Goal: Transaction & Acquisition: Purchase product/service

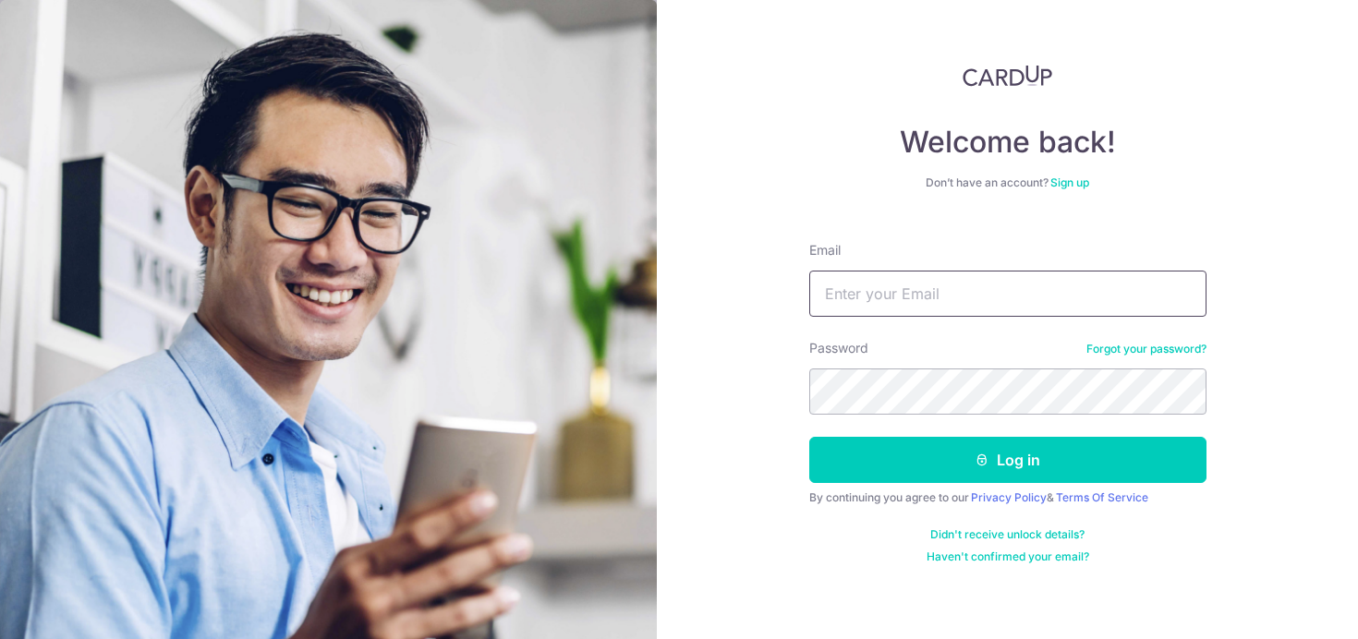
click at [861, 289] on input "Email" at bounding box center [1007, 294] width 397 height 46
type input "a.gray90@googlemail.com"
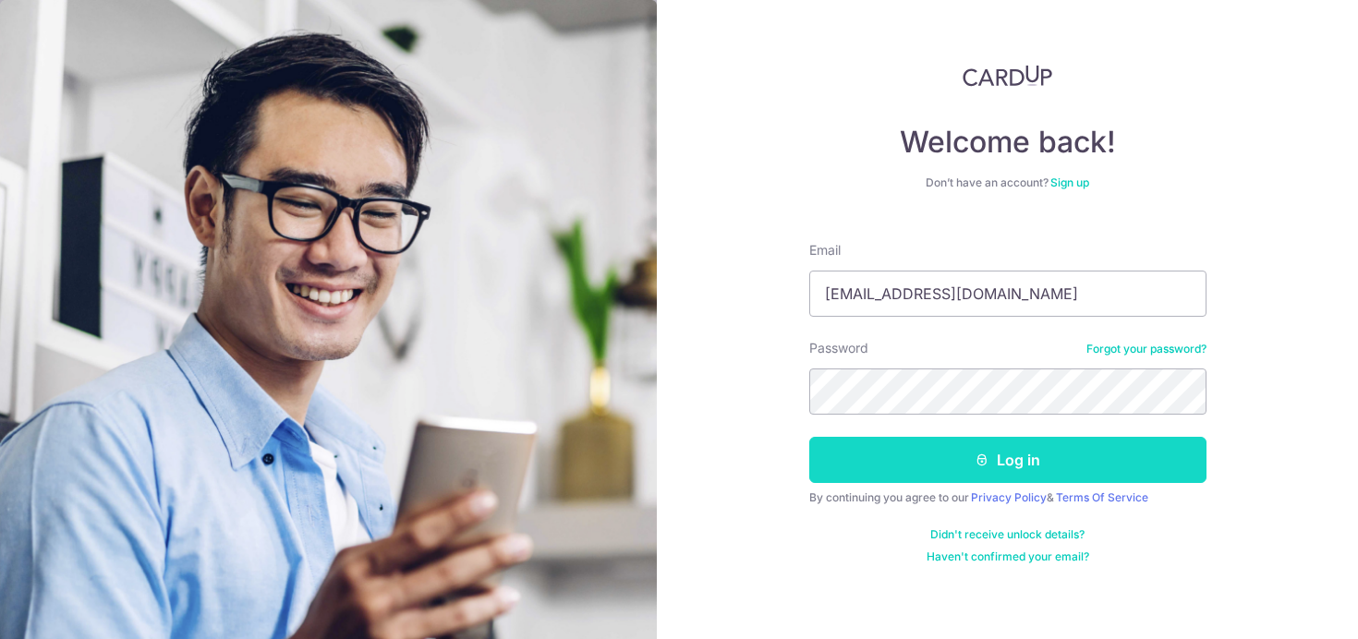
click at [955, 464] on button "Log in" at bounding box center [1007, 460] width 397 height 46
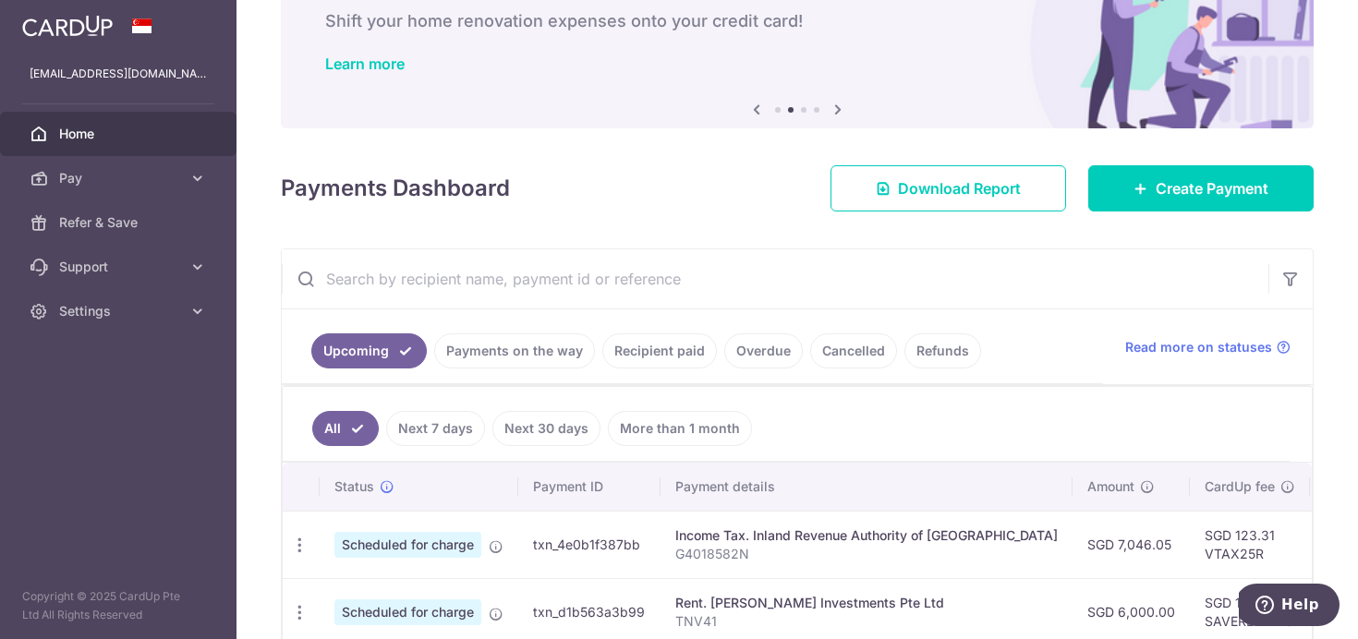
scroll to position [110, 0]
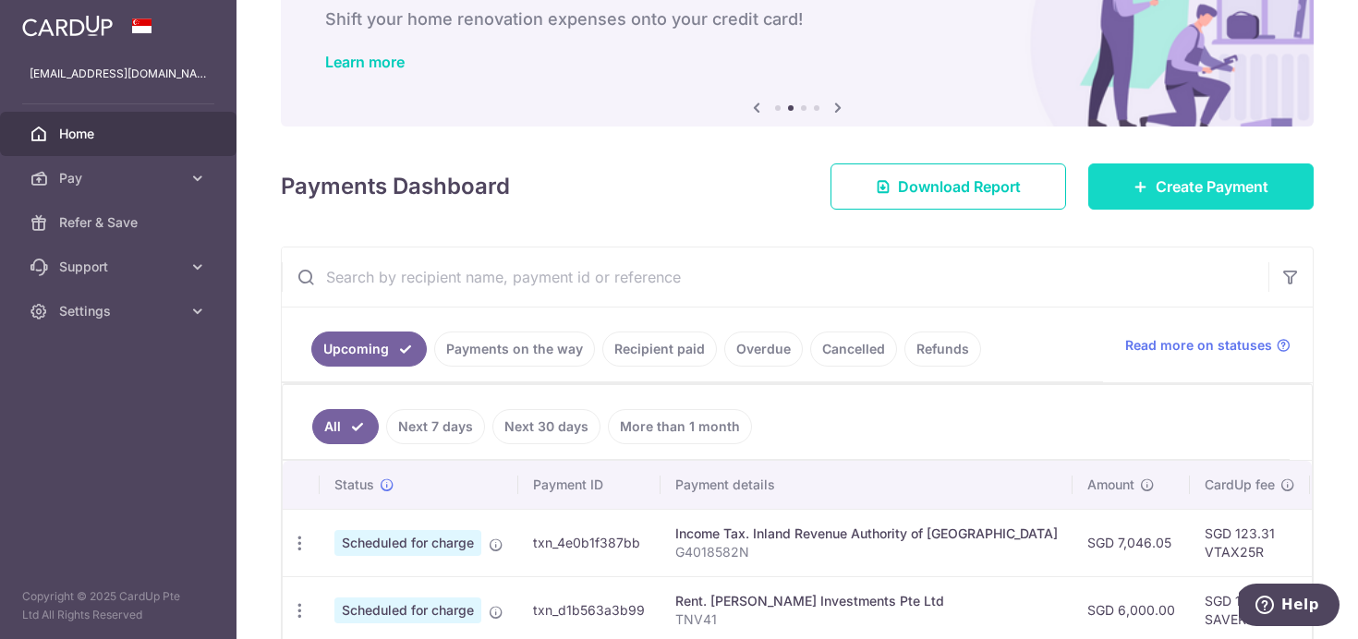
click at [1114, 201] on link "Create Payment" at bounding box center [1200, 187] width 225 height 46
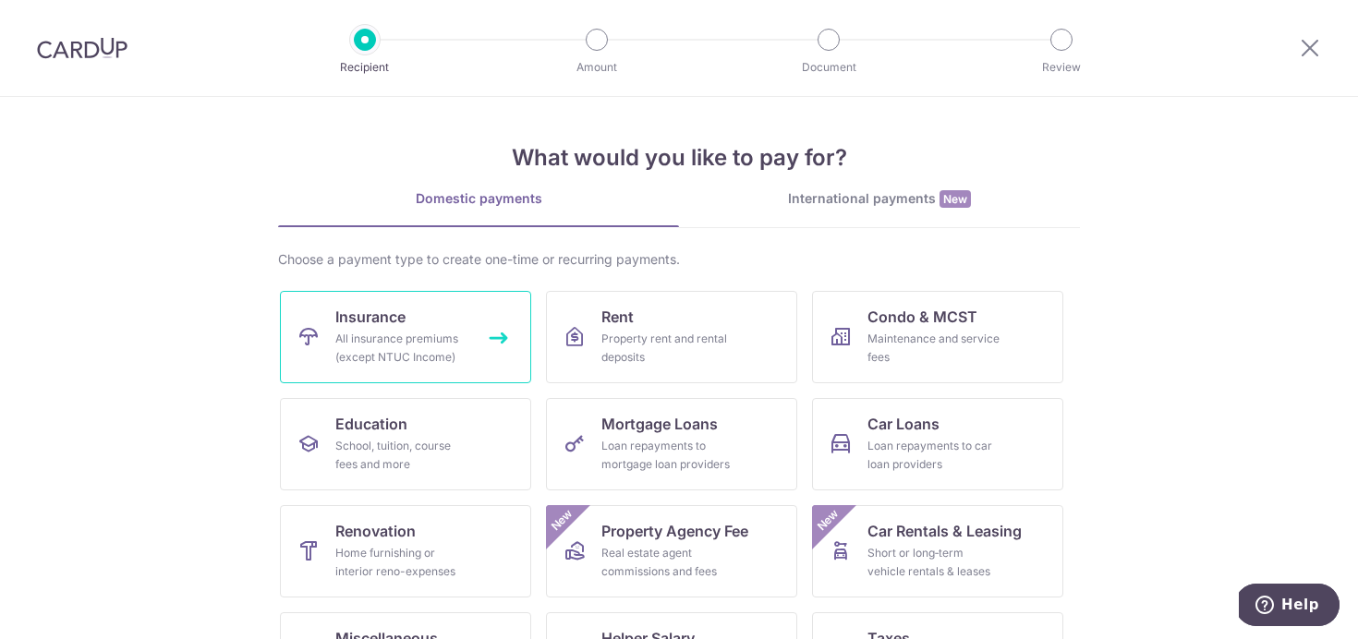
scroll to position [188, 0]
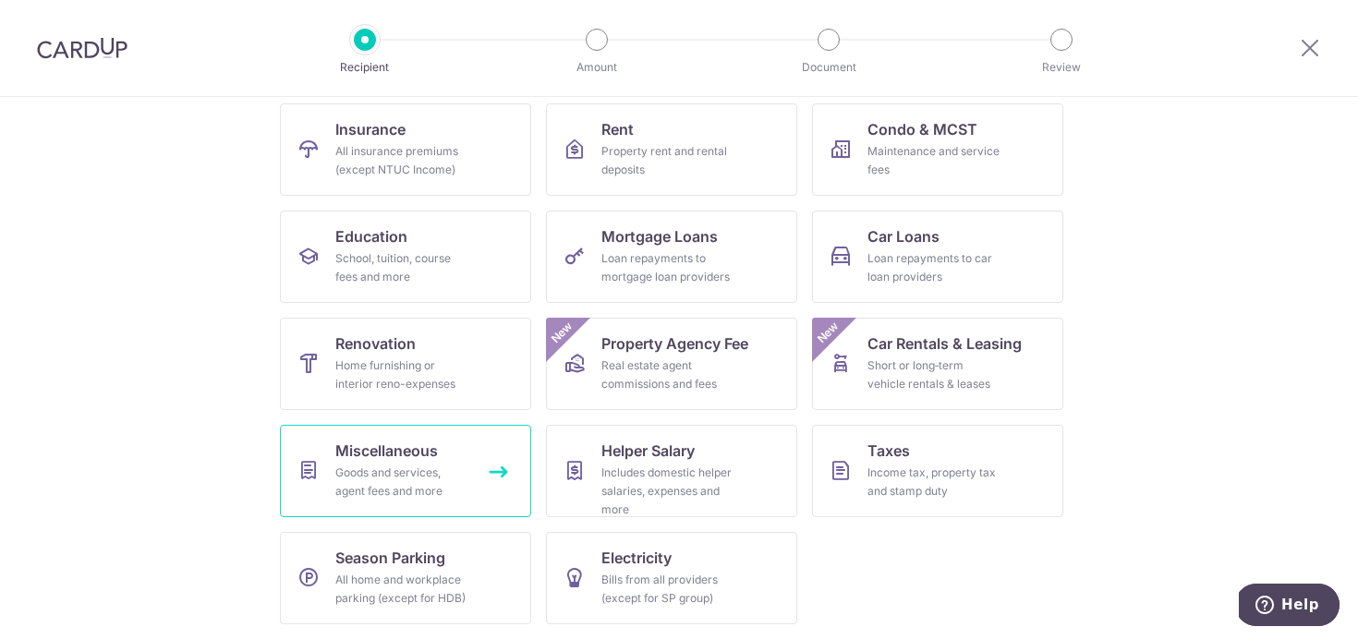
click at [425, 453] on span "Miscellaneous" at bounding box center [386, 451] width 103 height 22
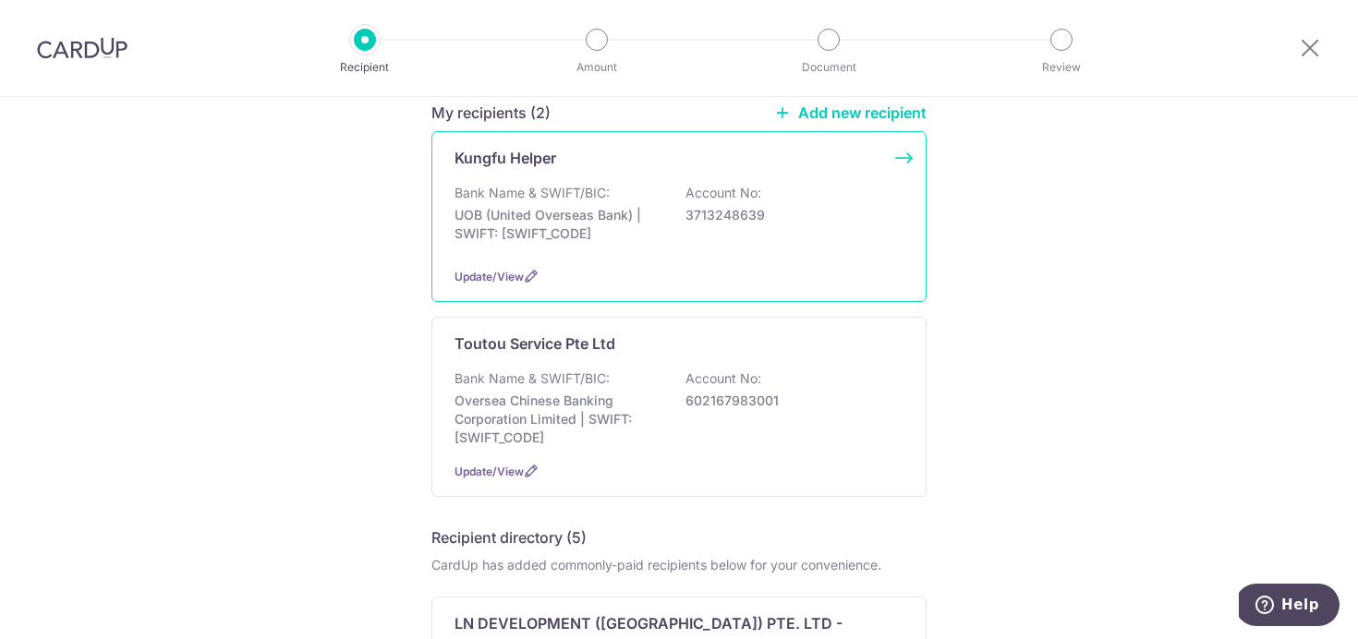
scroll to position [294, 0]
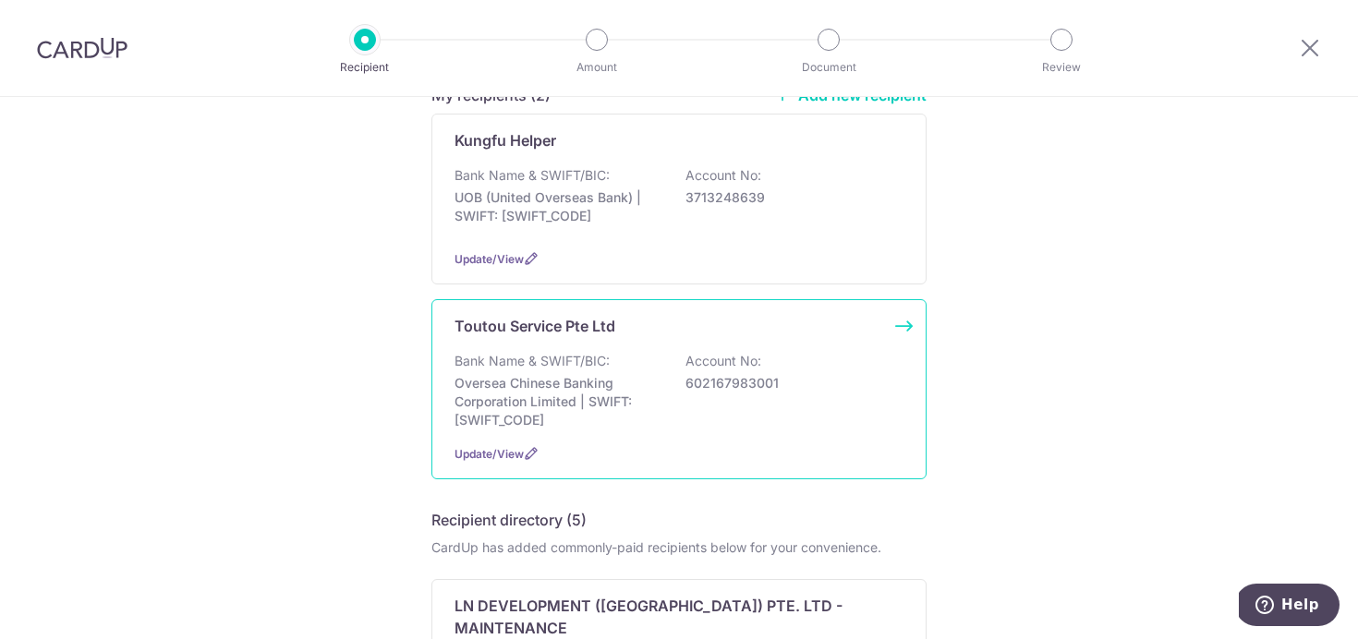
click at [551, 374] on p "Oversea Chinese Banking Corporation Limited | SWIFT: [SWIFT_CODE]" at bounding box center [557, 401] width 207 height 55
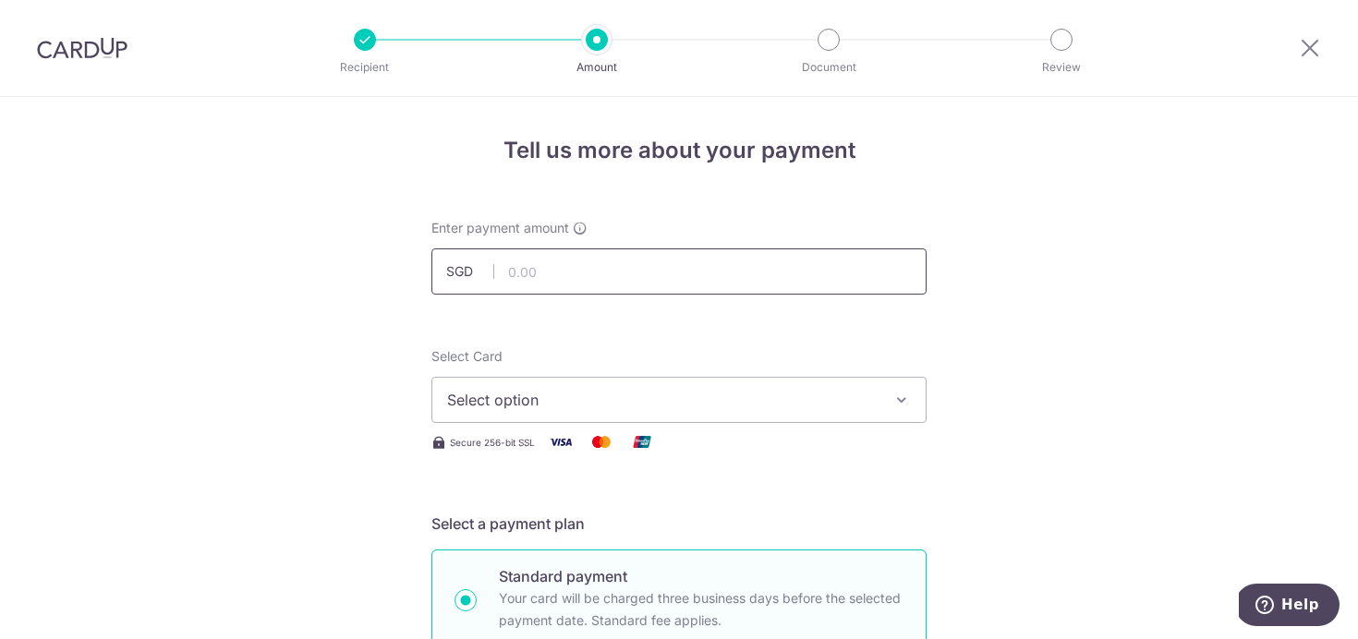
click at [649, 267] on input "text" at bounding box center [678, 271] width 495 height 46
type input "792.00"
click at [619, 385] on button "Select option" at bounding box center [678, 400] width 495 height 46
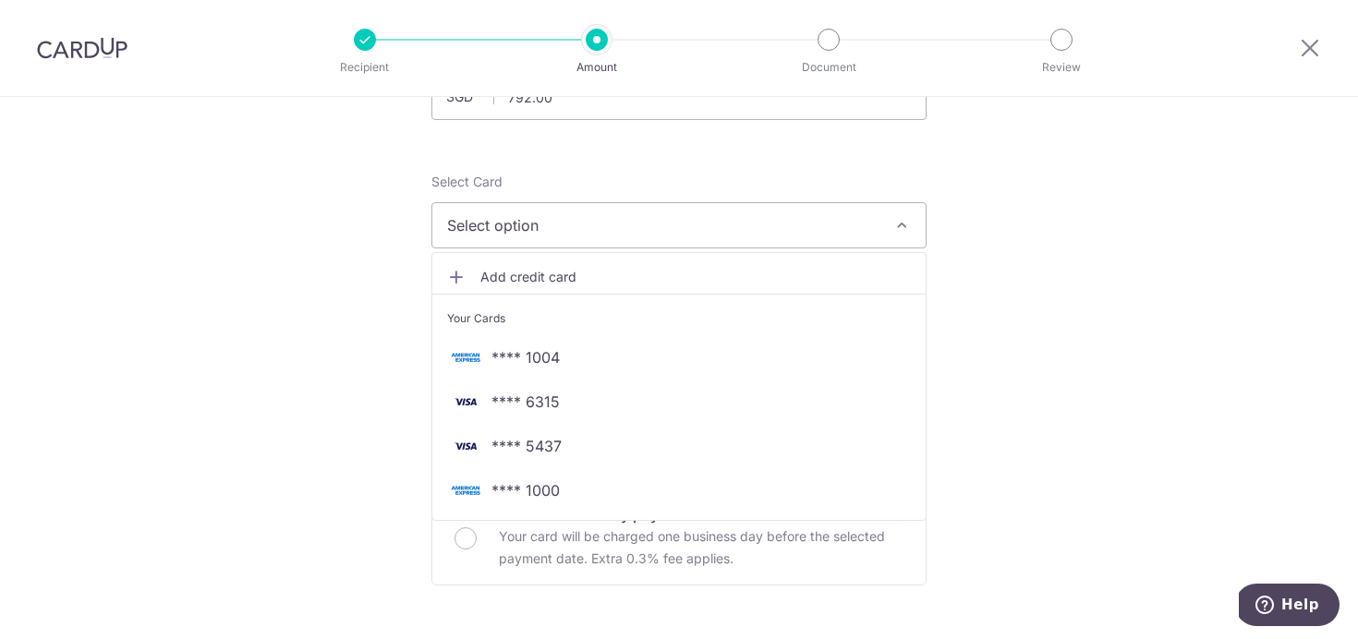
scroll to position [212, 0]
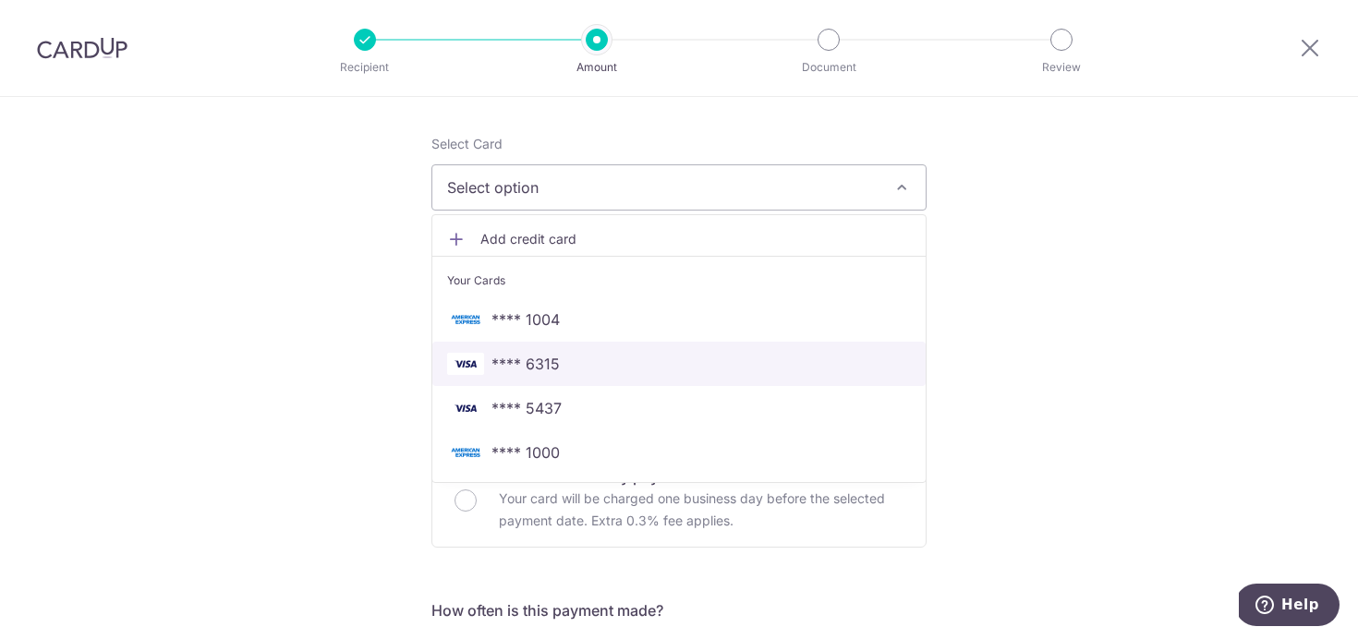
click at [551, 368] on span "**** 6315" at bounding box center [525, 364] width 68 height 22
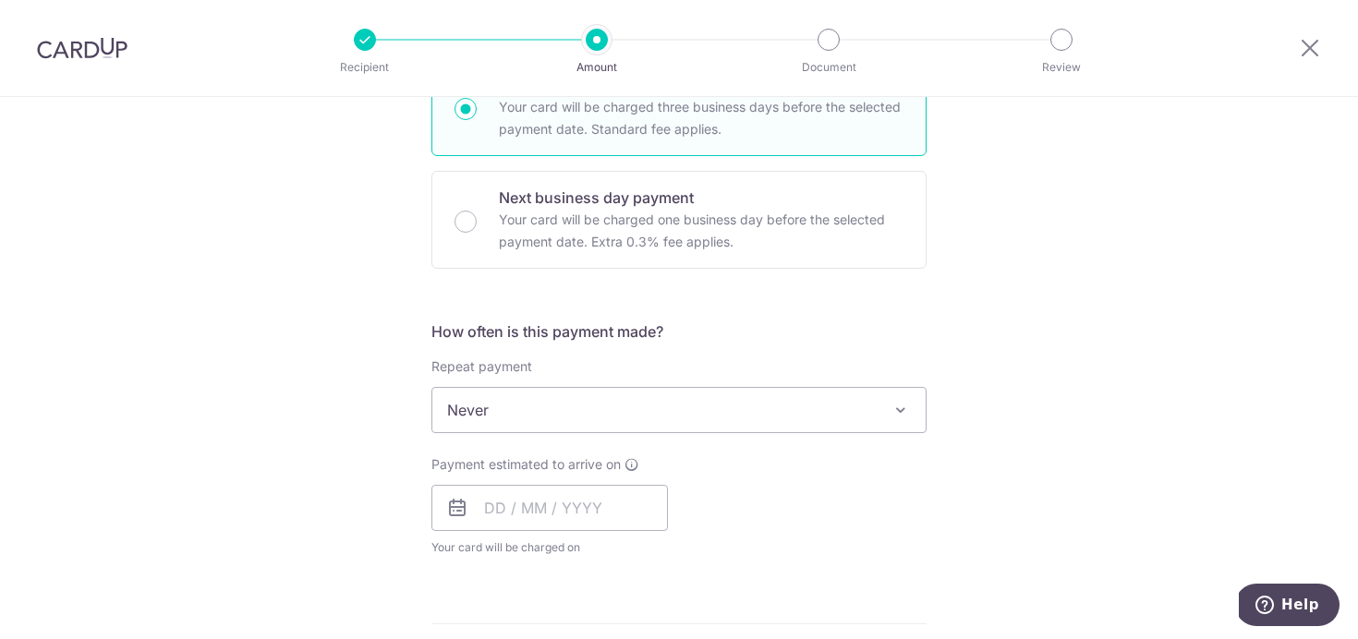
scroll to position [650, 0]
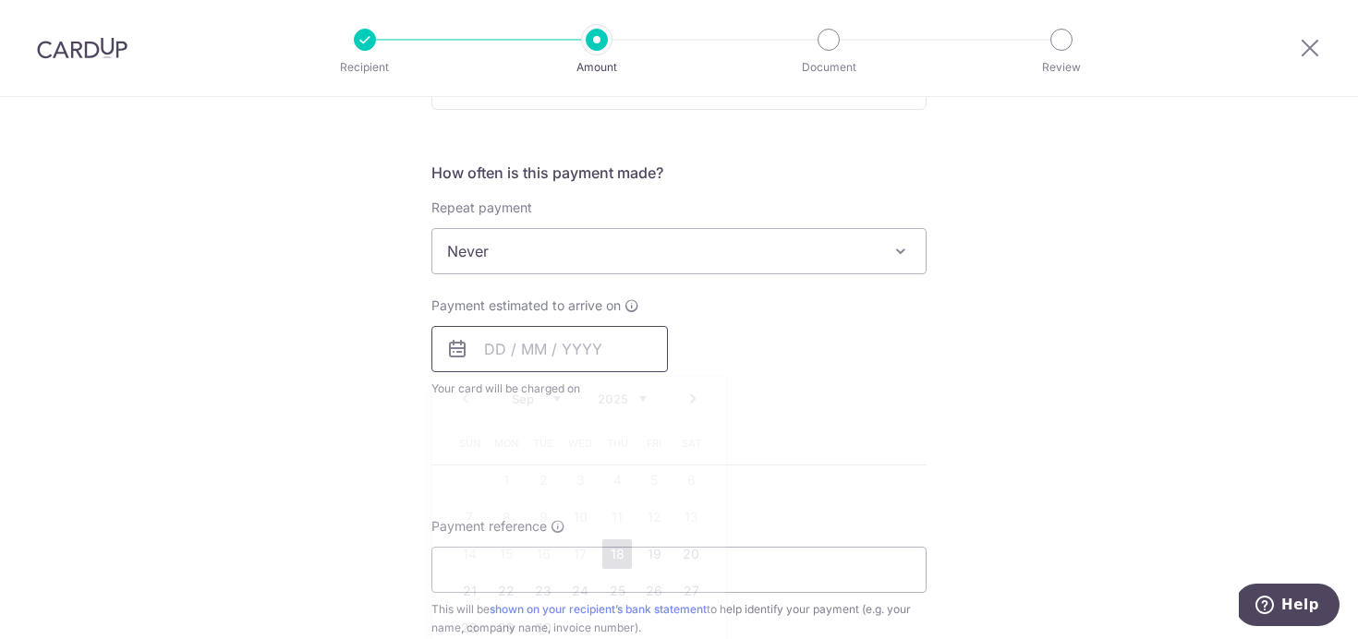
click at [479, 346] on input "text" at bounding box center [549, 349] width 236 height 46
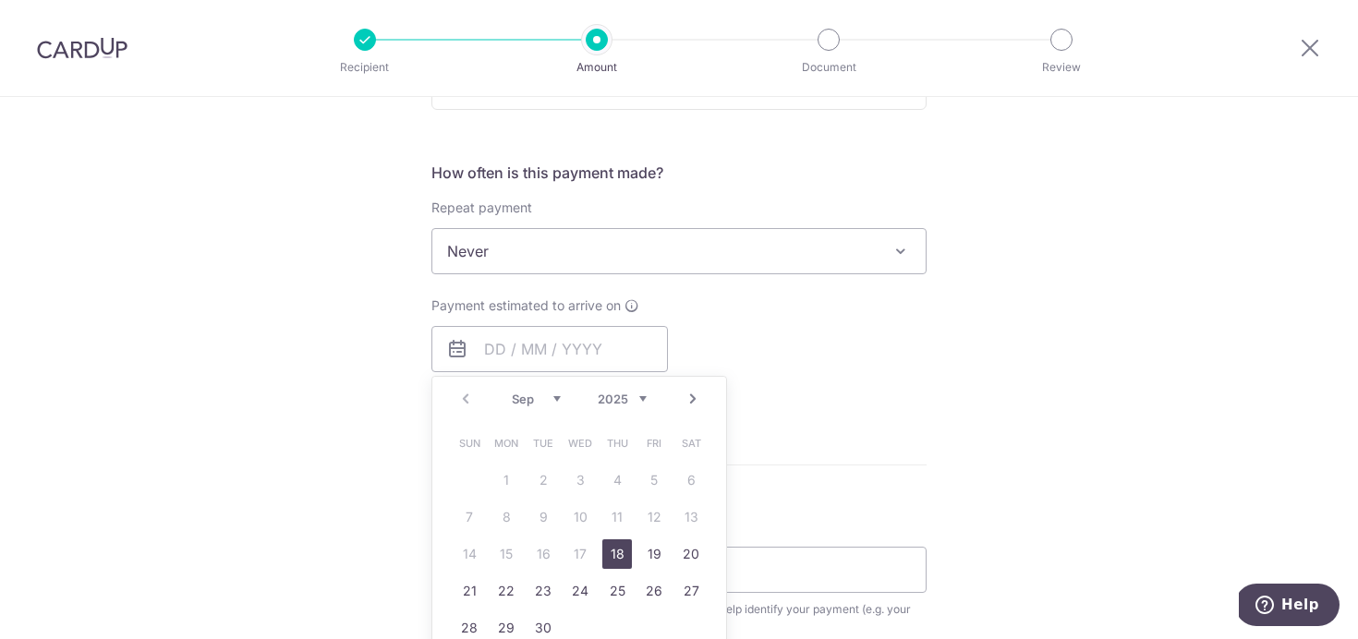
click at [621, 552] on link "18" at bounding box center [617, 554] width 30 height 30
type input "18/09/2025"
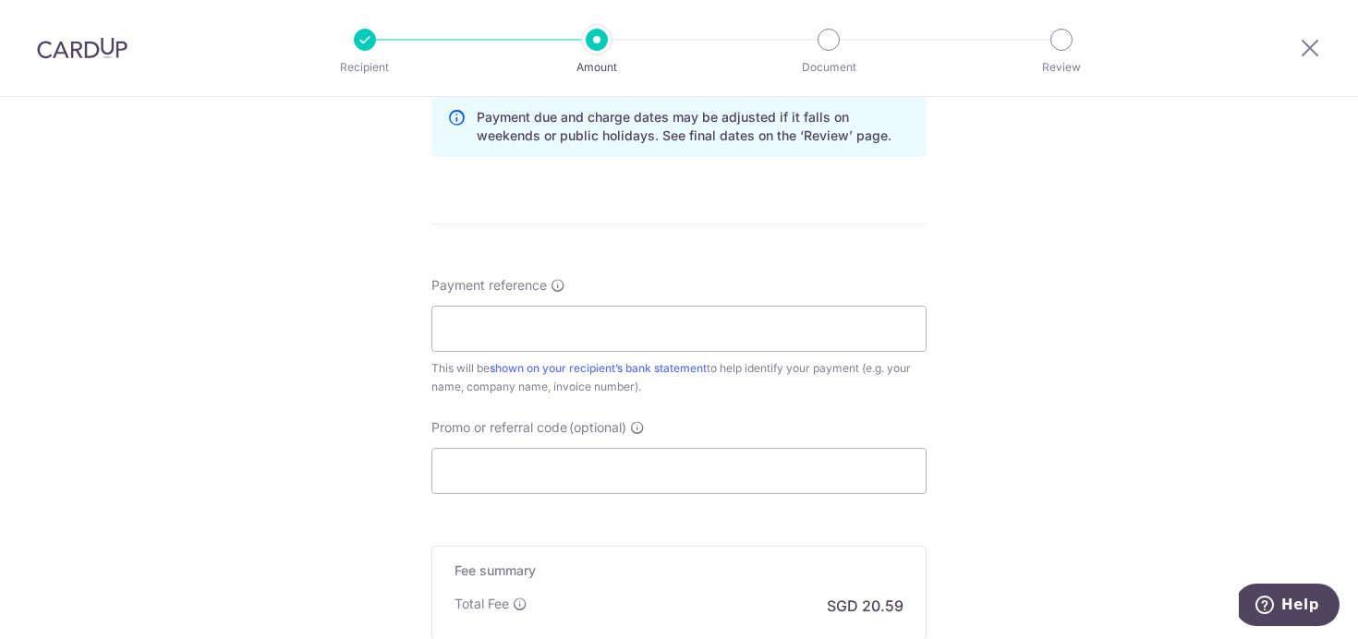
scroll to position [986, 0]
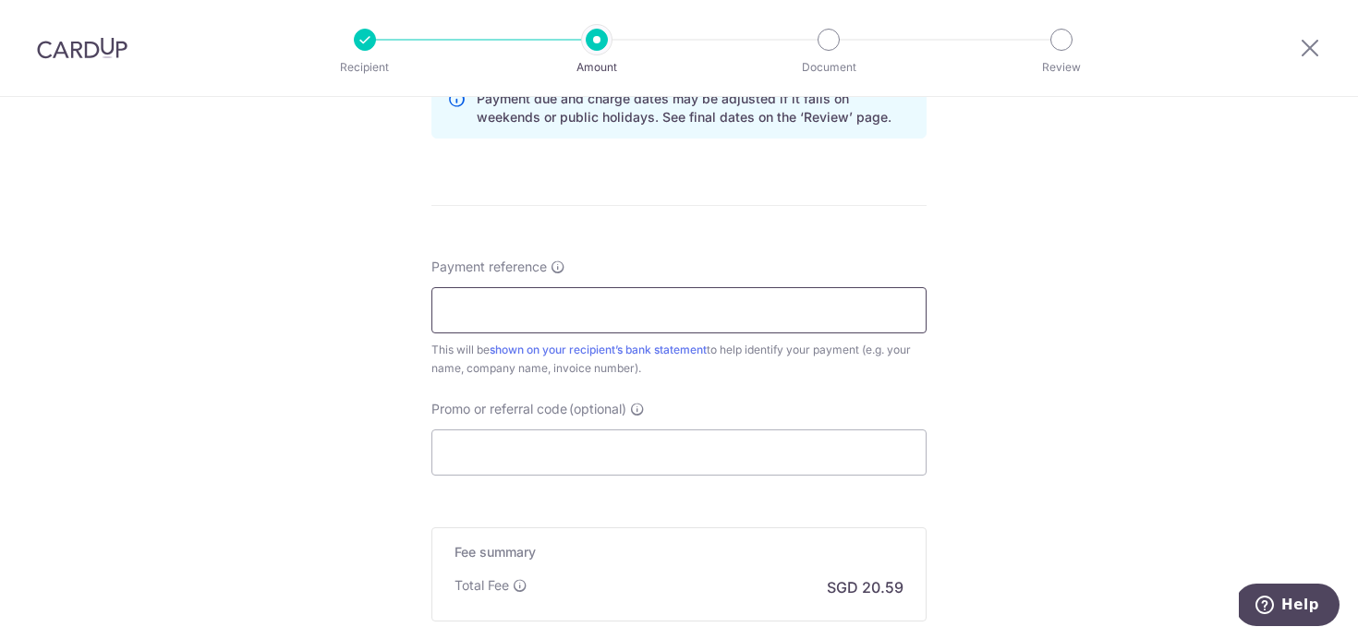
click at [479, 304] on input "Payment reference" at bounding box center [678, 310] width 495 height 46
type input "OL2519233"
click at [510, 460] on input "Promo or referral code (optional)" at bounding box center [678, 453] width 495 height 46
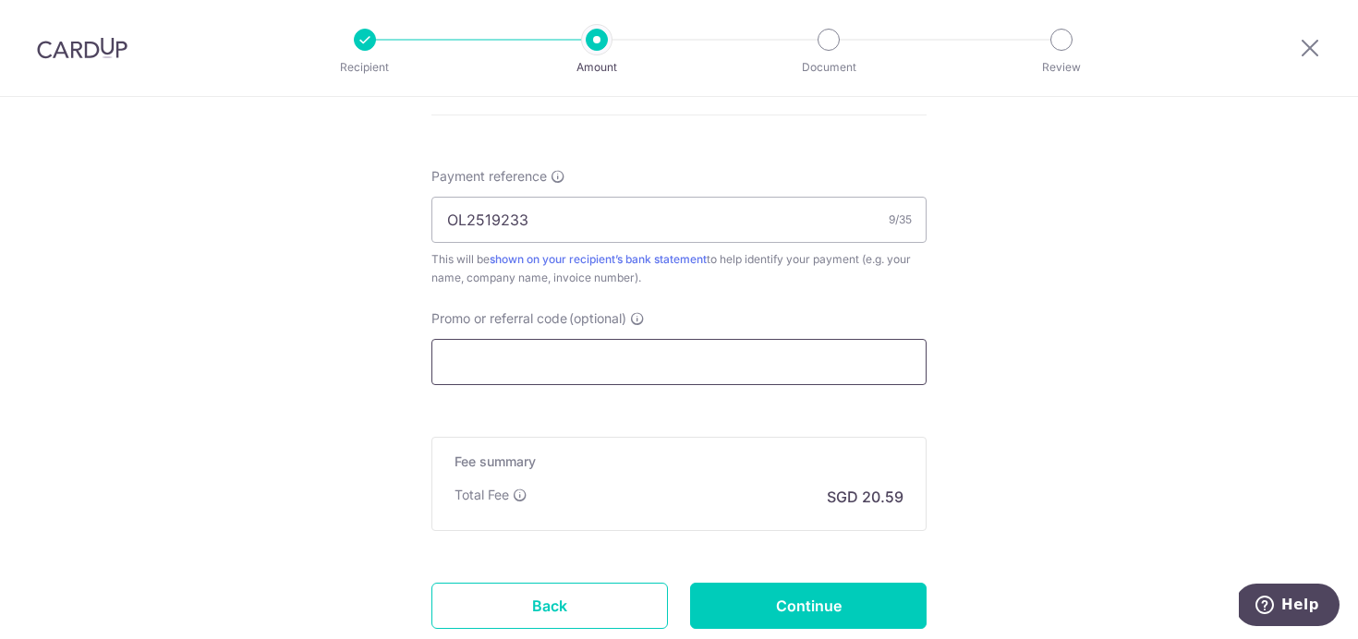
scroll to position [1205, 0]
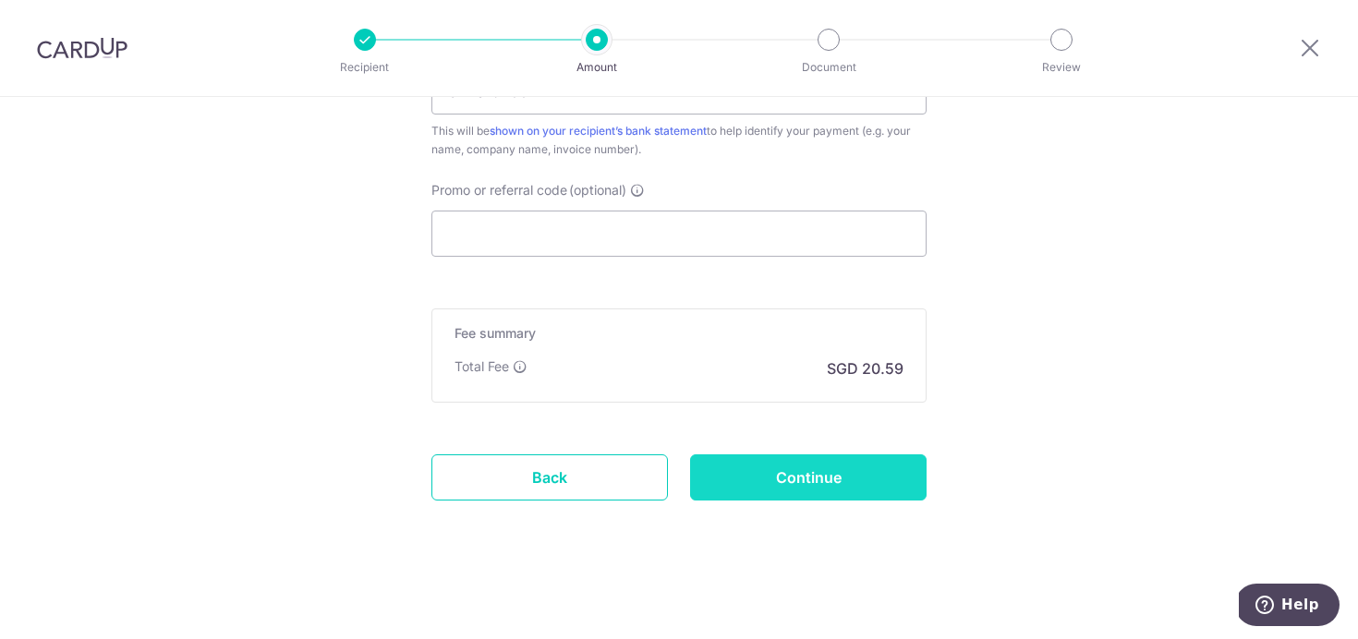
click at [794, 469] on input "Continue" at bounding box center [808, 477] width 236 height 46
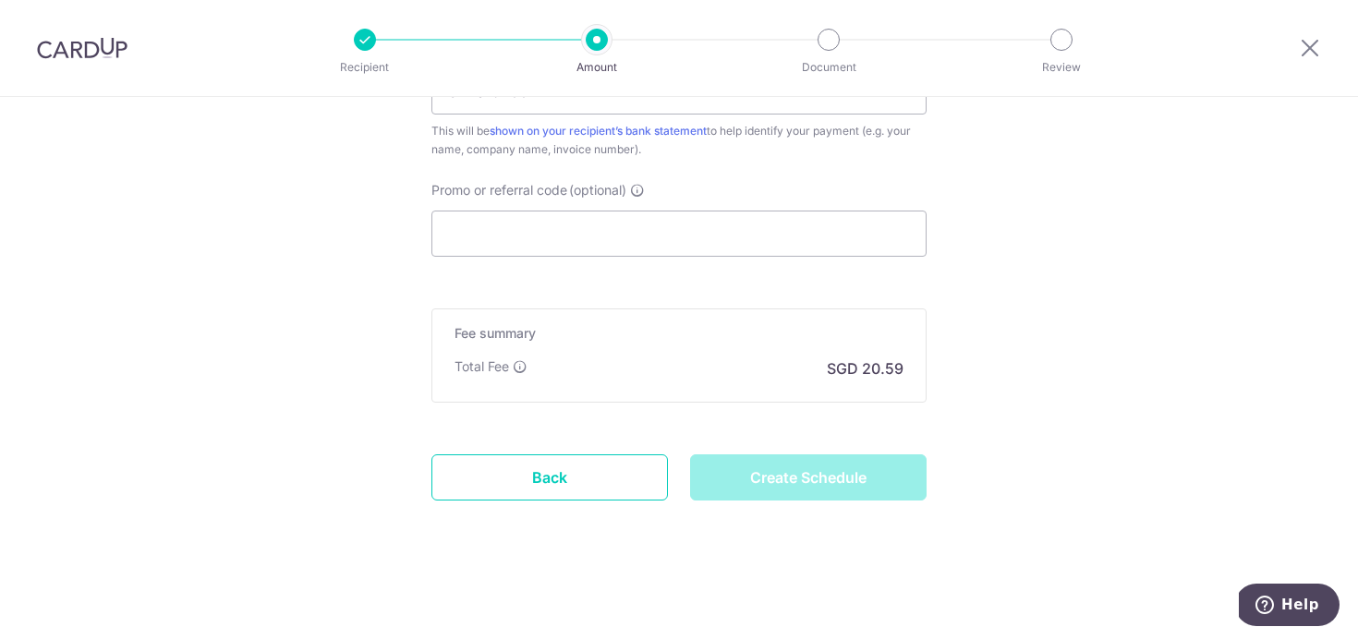
type input "Create Schedule"
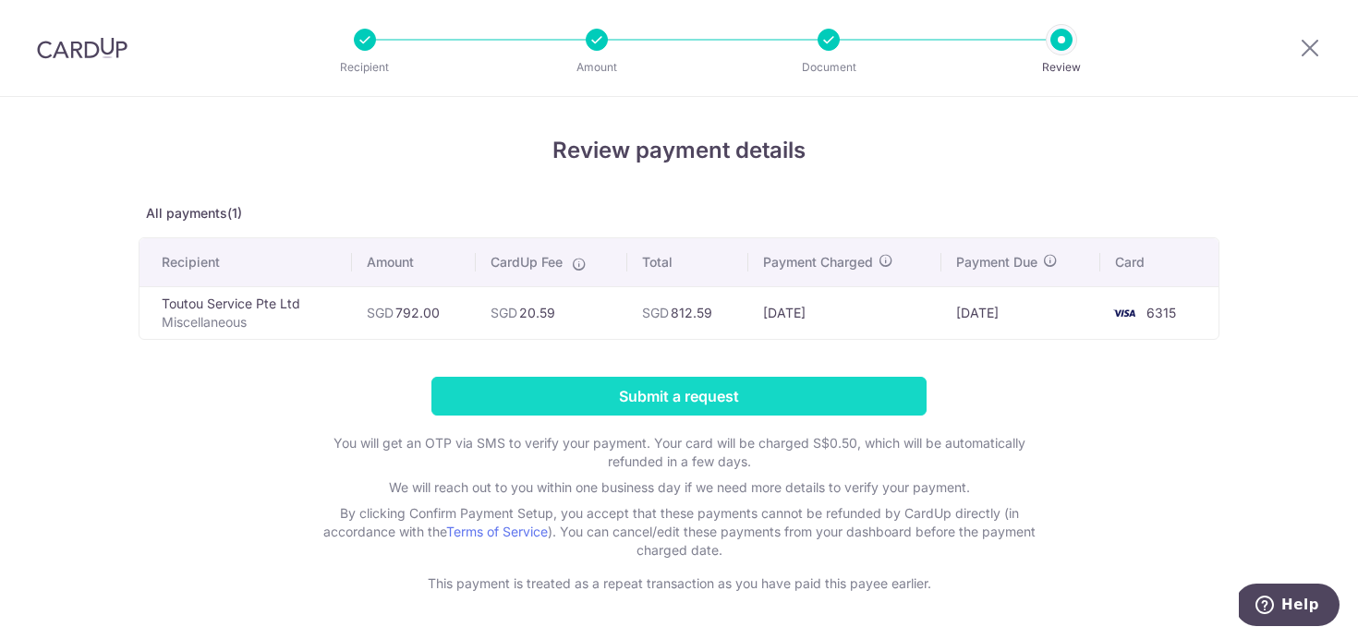
click at [673, 400] on input "Submit a request" at bounding box center [678, 396] width 495 height 39
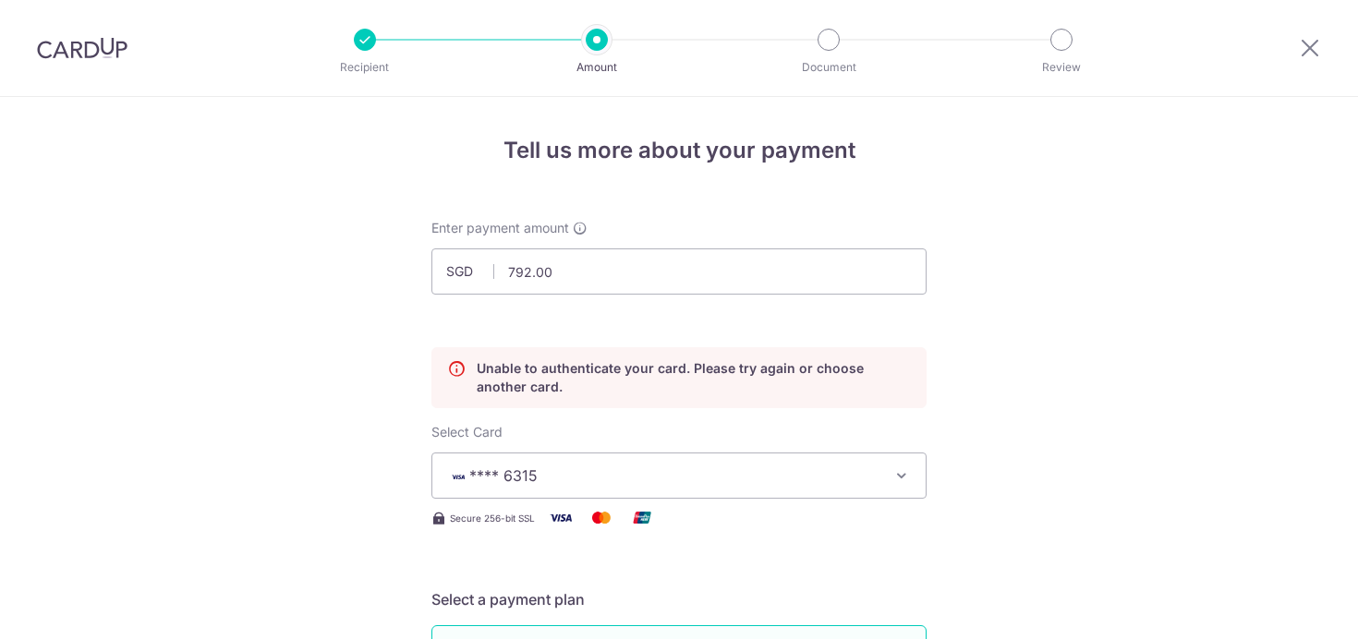
scroll to position [250, 0]
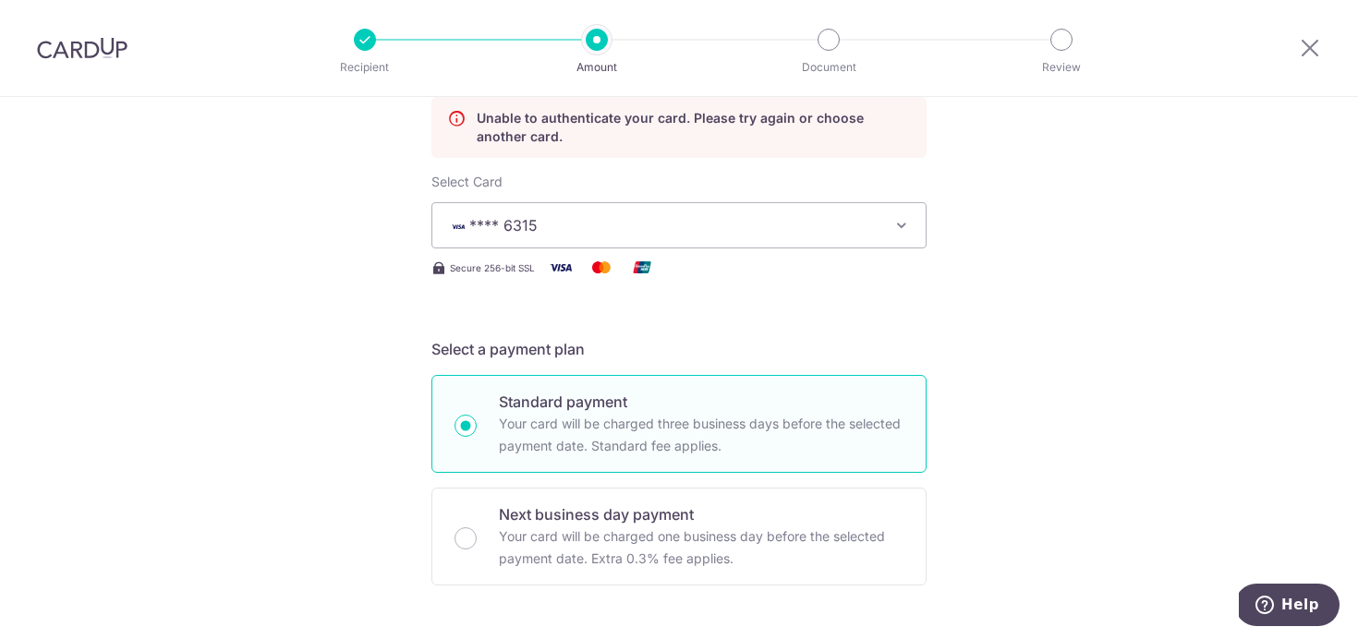
click at [658, 242] on button "**** 6315" at bounding box center [678, 225] width 495 height 46
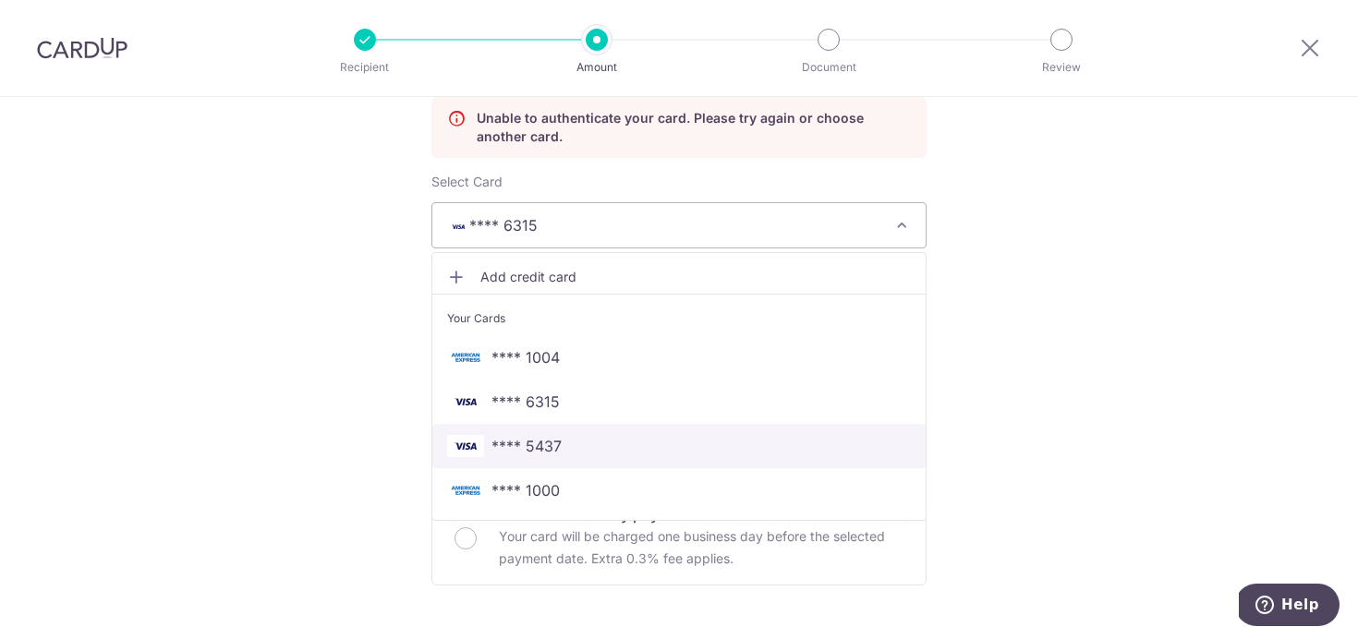
click at [549, 445] on span "**** 5437" at bounding box center [526, 446] width 70 height 22
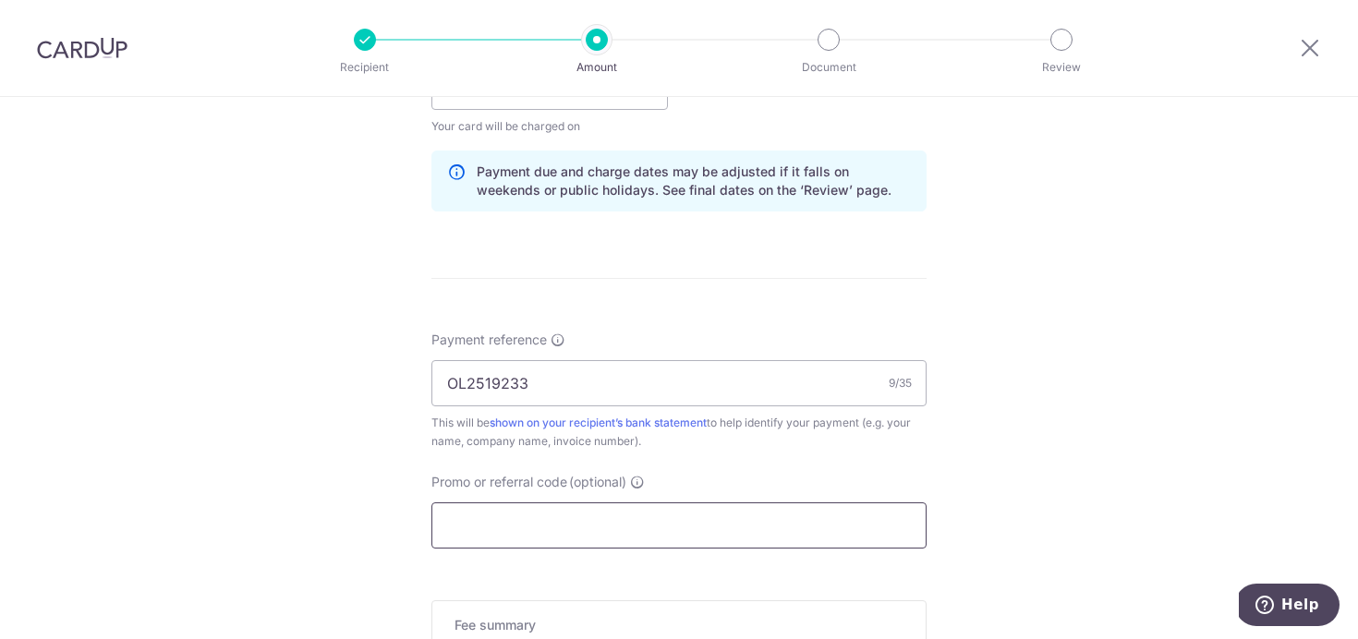
scroll to position [1280, 0]
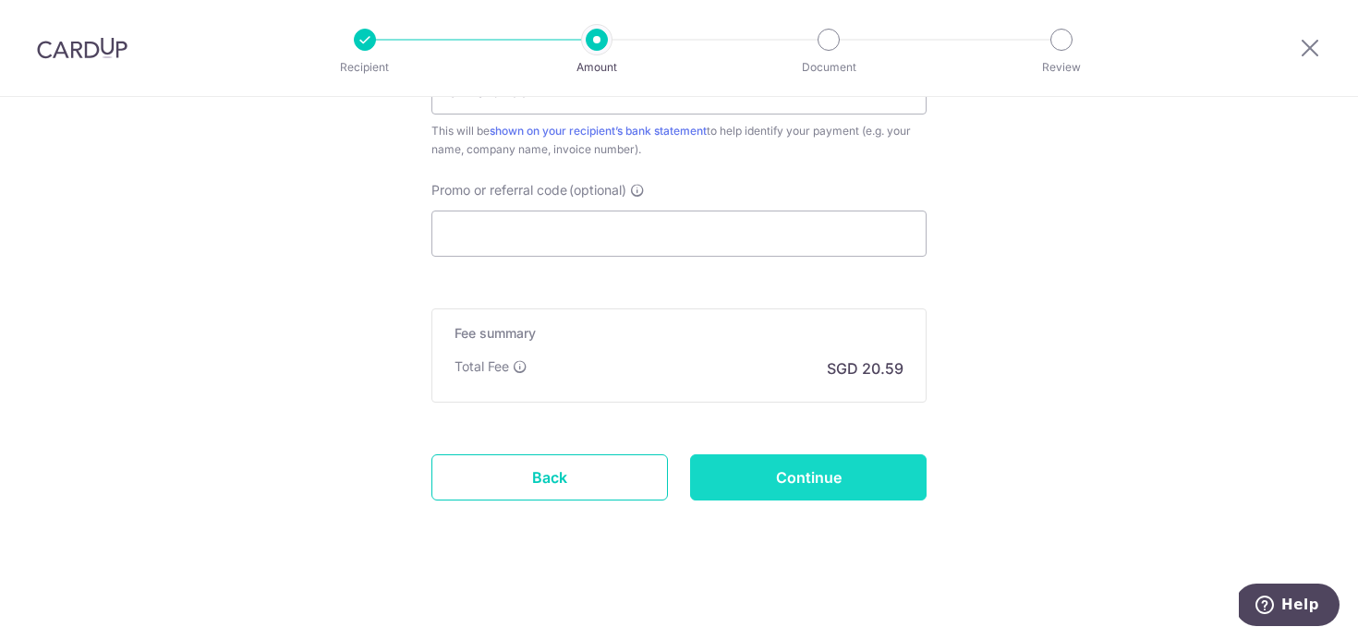
click at [782, 476] on input "Continue" at bounding box center [808, 477] width 236 height 46
type input "Update Schedule"
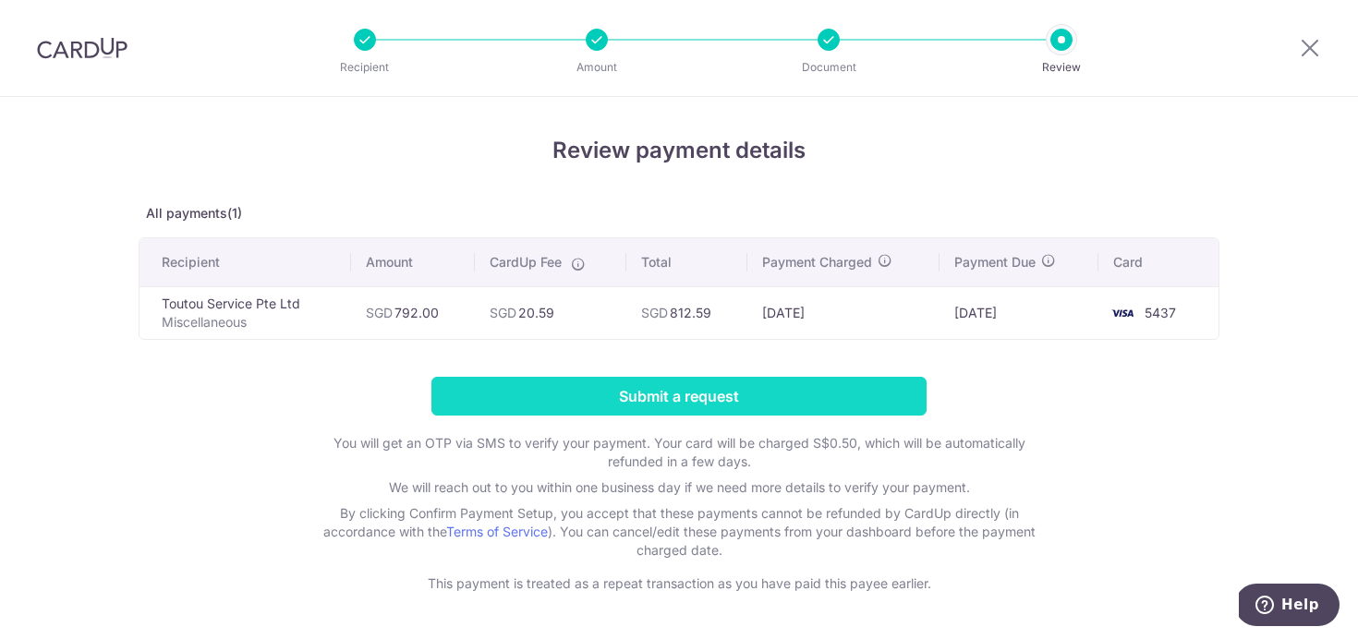
click at [820, 402] on input "Submit a request" at bounding box center [678, 396] width 495 height 39
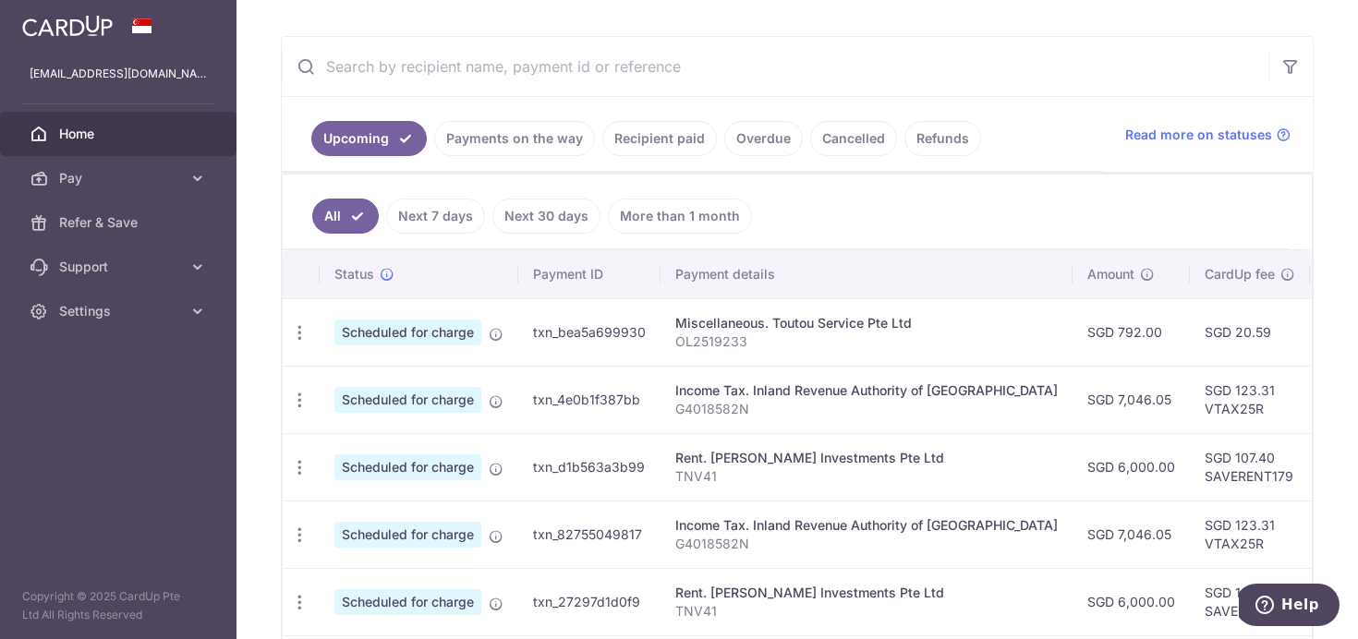
scroll to position [321, 0]
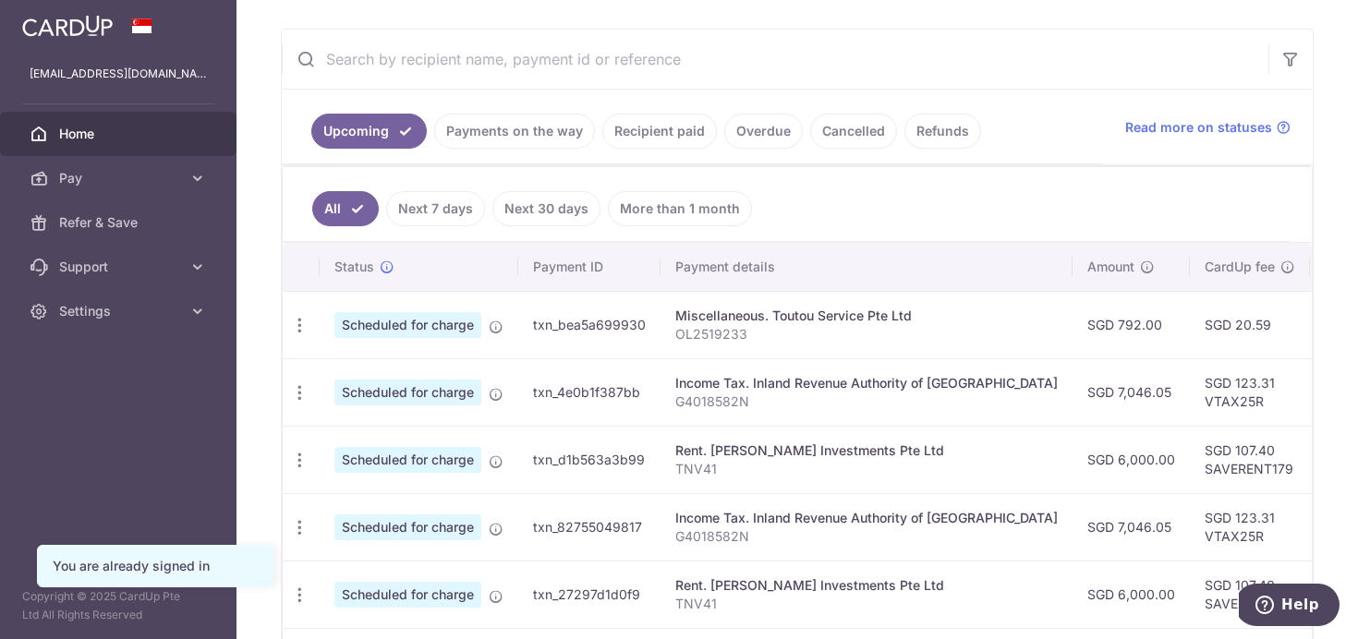
scroll to position [332, 0]
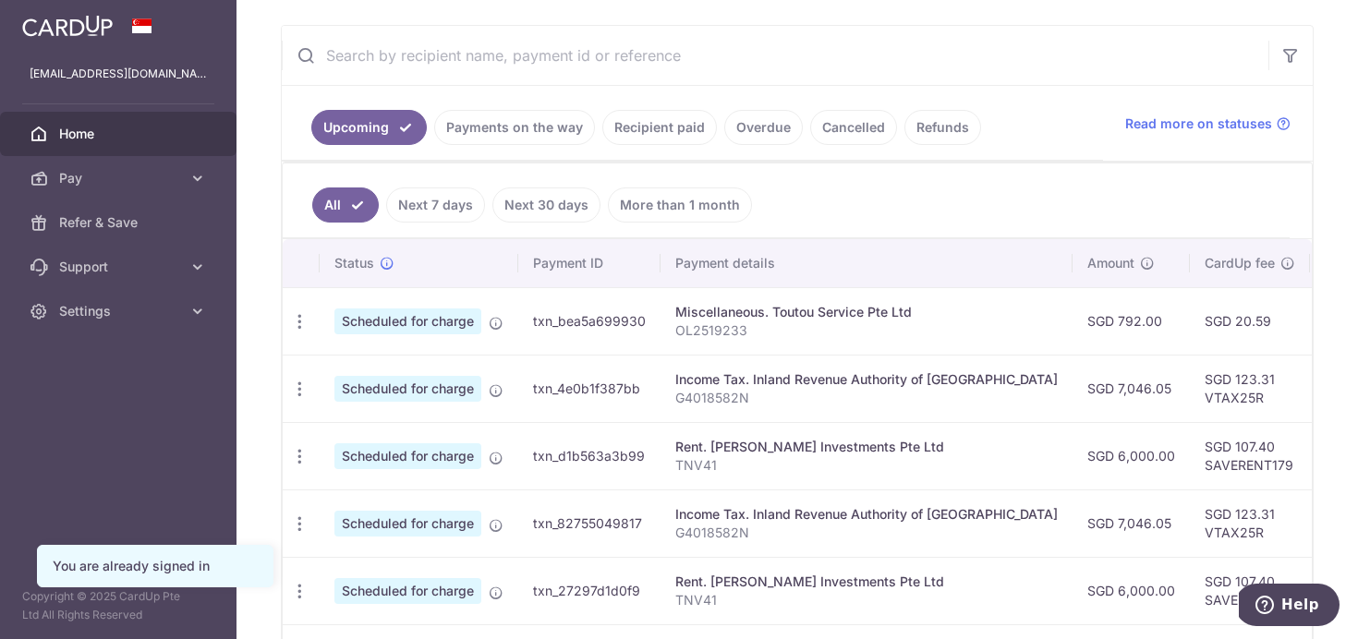
click at [436, 321] on span "Scheduled for charge" at bounding box center [407, 322] width 147 height 26
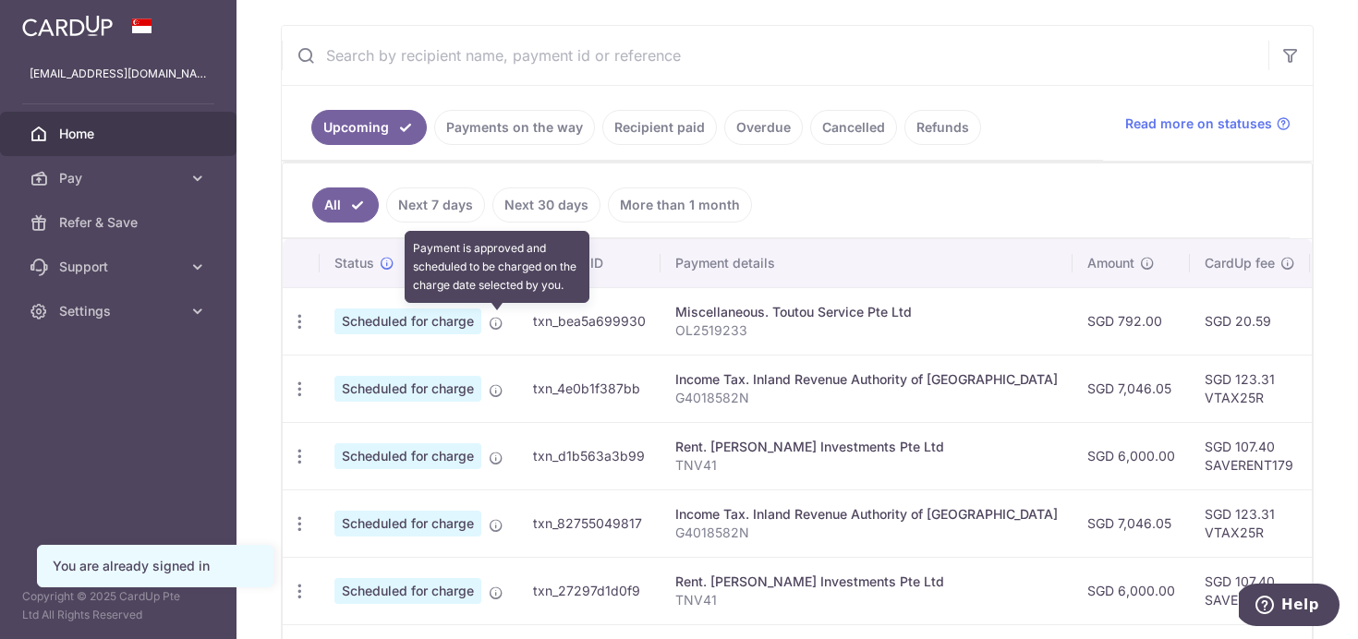
click at [497, 321] on icon at bounding box center [496, 323] width 15 height 15
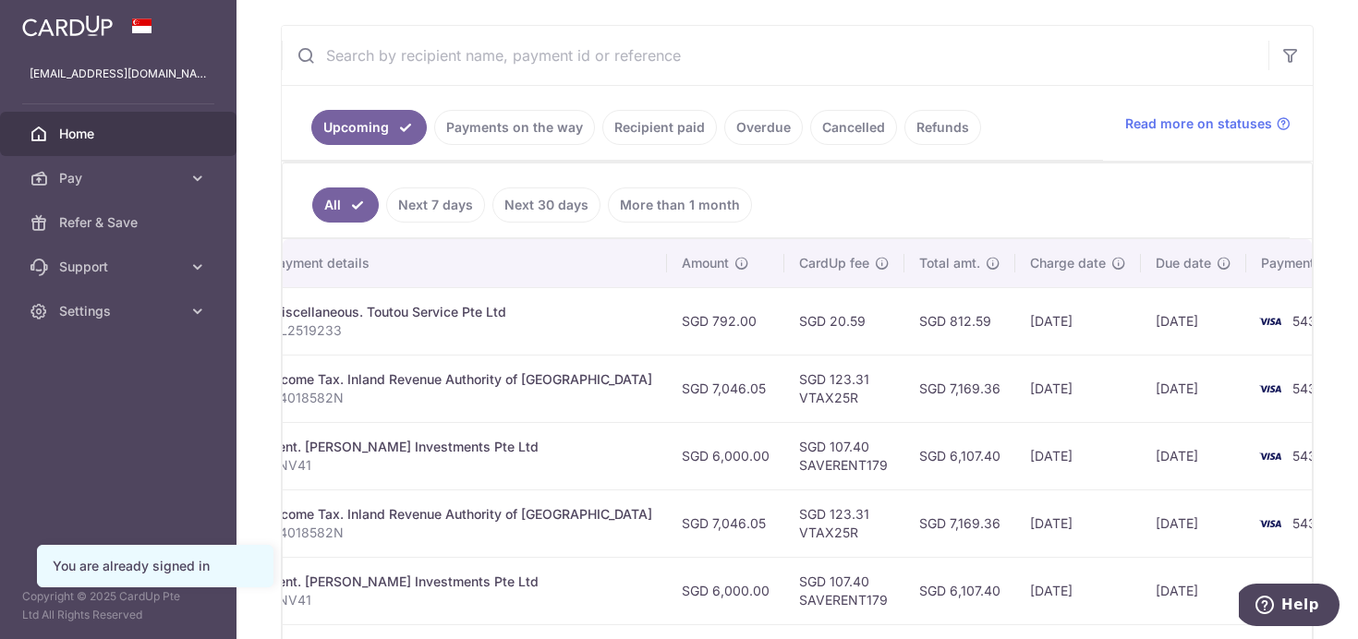
scroll to position [0, 0]
